Goal: Task Accomplishment & Management: Manage account settings

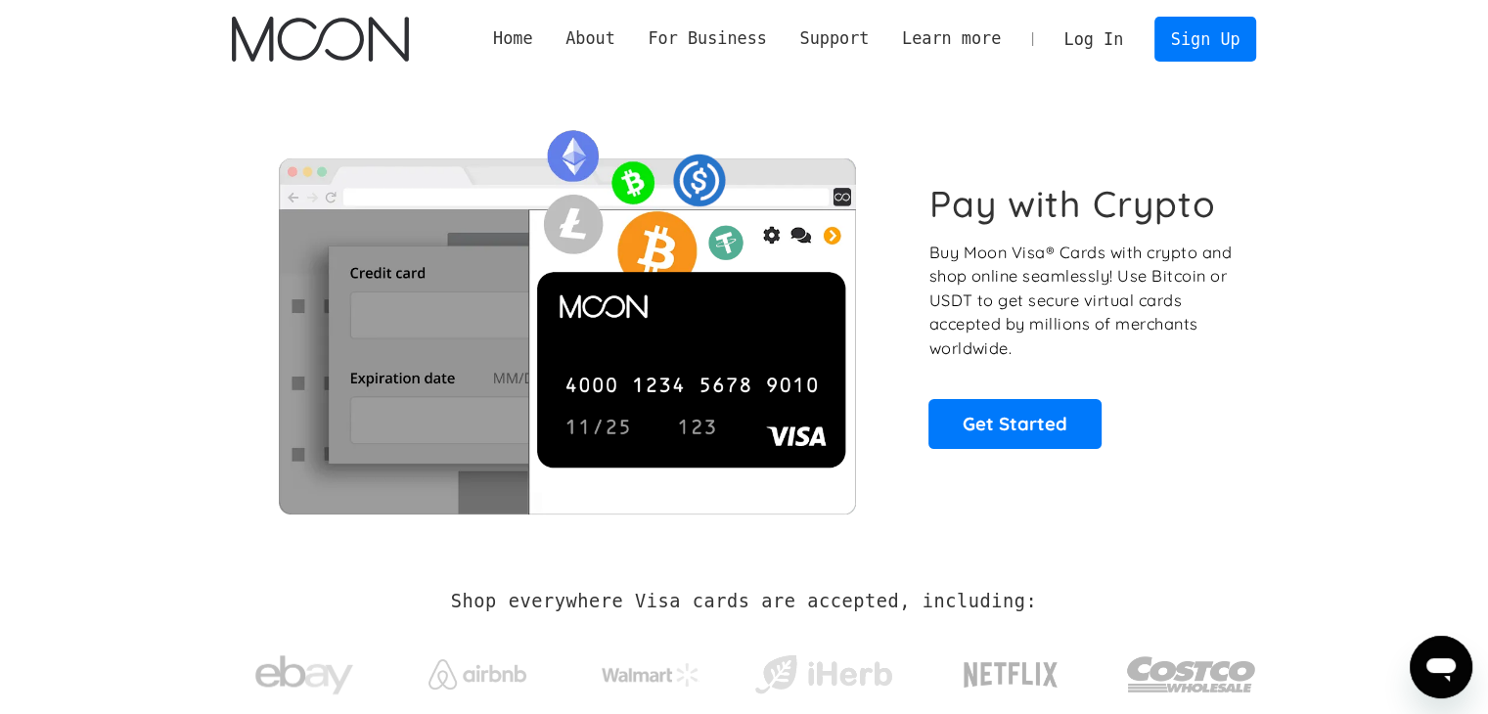
click at [1109, 35] on link "Log In" at bounding box center [1094, 39] width 92 height 43
